Goal: Go to known website: Access a specific website the user already knows

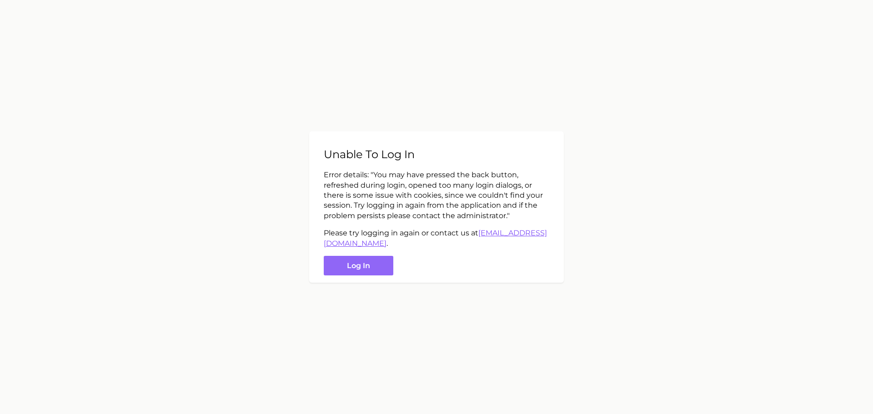
drag, startPoint x: 371, startPoint y: 264, endPoint x: 364, endPoint y: 240, distance: 25.6
click at [371, 264] on button "Log in" at bounding box center [359, 266] width 70 height 20
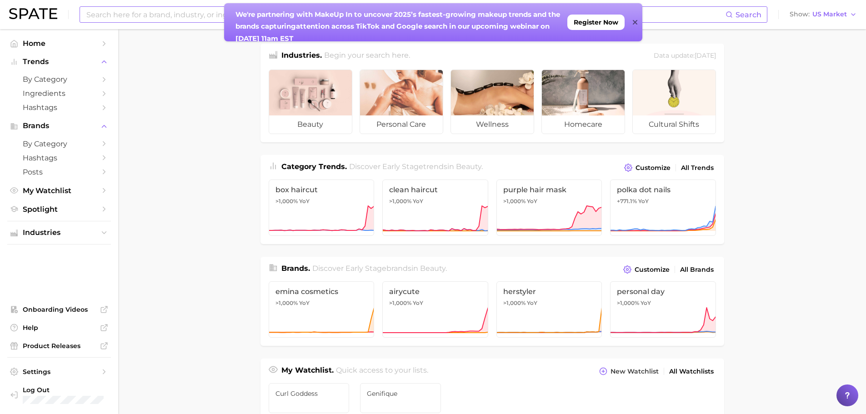
click at [107, 16] on input at bounding box center [405, 14] width 640 height 15
